Goal: Information Seeking & Learning: Understand process/instructions

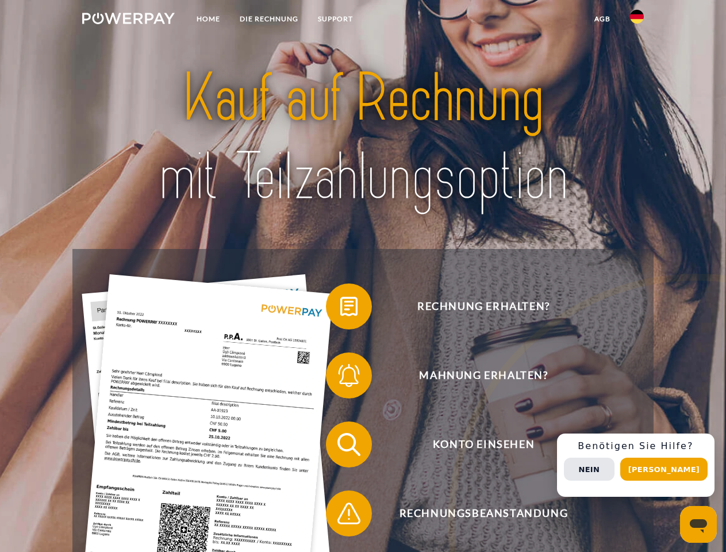
click at [128, 20] on img at bounding box center [128, 18] width 93 height 11
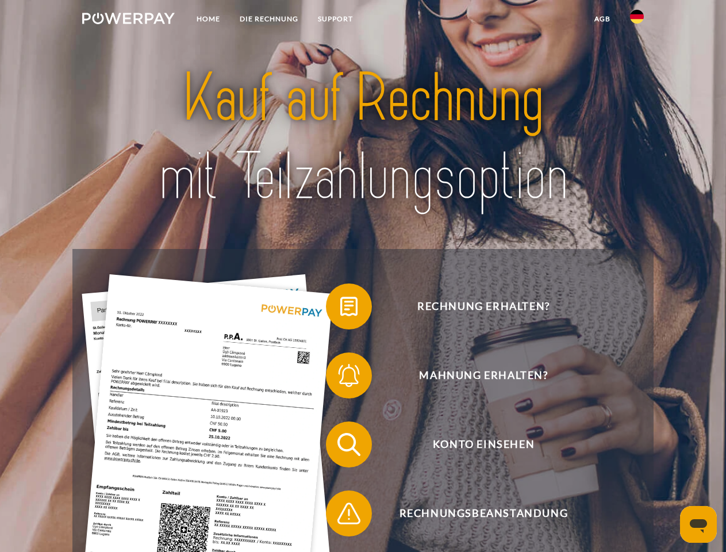
click at [637, 20] on img at bounding box center [637, 17] width 14 height 14
click at [602, 19] on link "agb" at bounding box center [603, 19] width 36 height 21
click at [340, 309] on span at bounding box center [331, 306] width 57 height 57
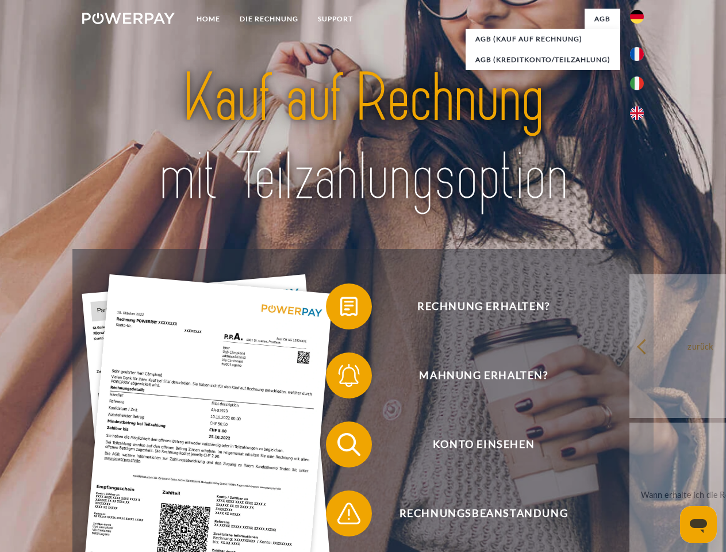
click at [340, 378] on span at bounding box center [331, 375] width 57 height 57
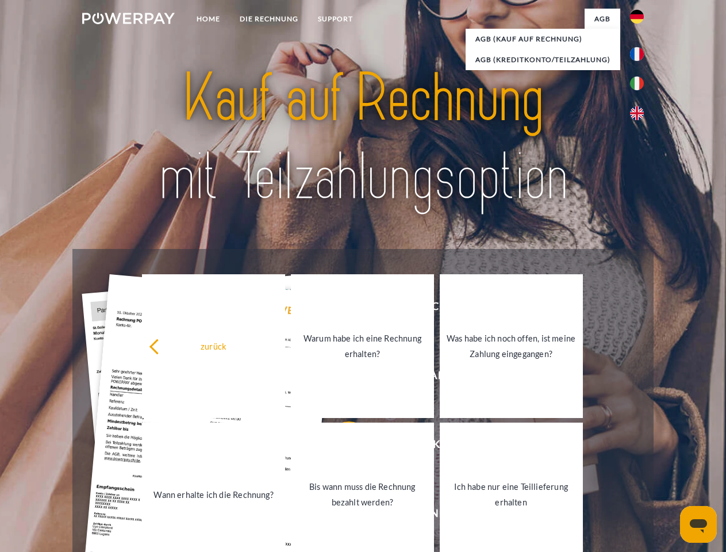
click at [340, 447] on link "Bis wann muss die Rechnung bezahlt werden?" at bounding box center [362, 494] width 143 height 144
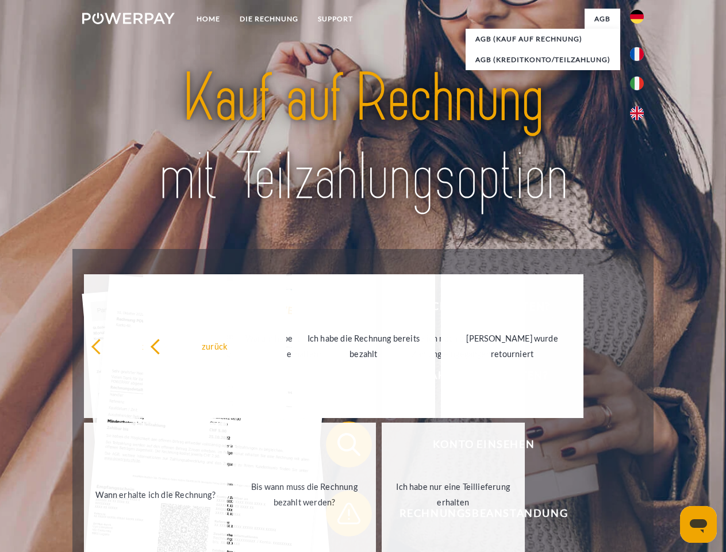
click at [340, 516] on span at bounding box center [331, 513] width 57 height 57
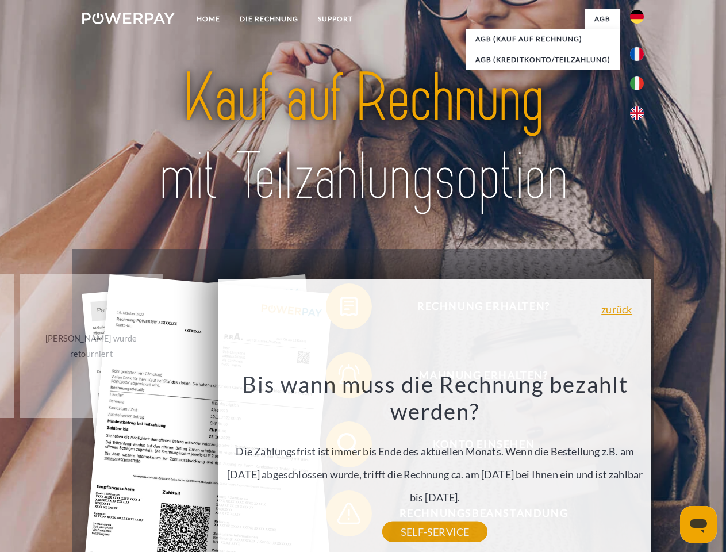
click at [640, 465] on div "Rechnung erhalten? Mahnung erhalten? Konto einsehen" at bounding box center [362, 479] width 581 height 460
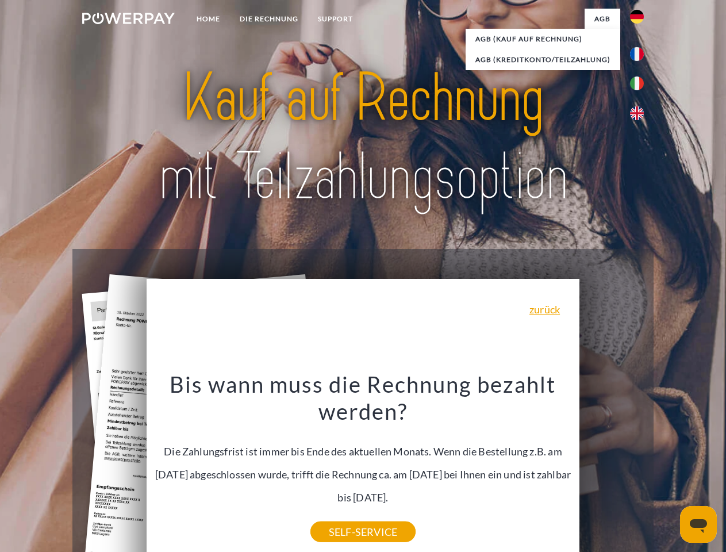
click at [612, 467] on span "Konto einsehen" at bounding box center [484, 444] width 282 height 46
click at [668, 469] on header "Home DIE RECHNUNG SUPPORT" at bounding box center [363, 397] width 726 height 794
